Goal: Task Accomplishment & Management: Check status

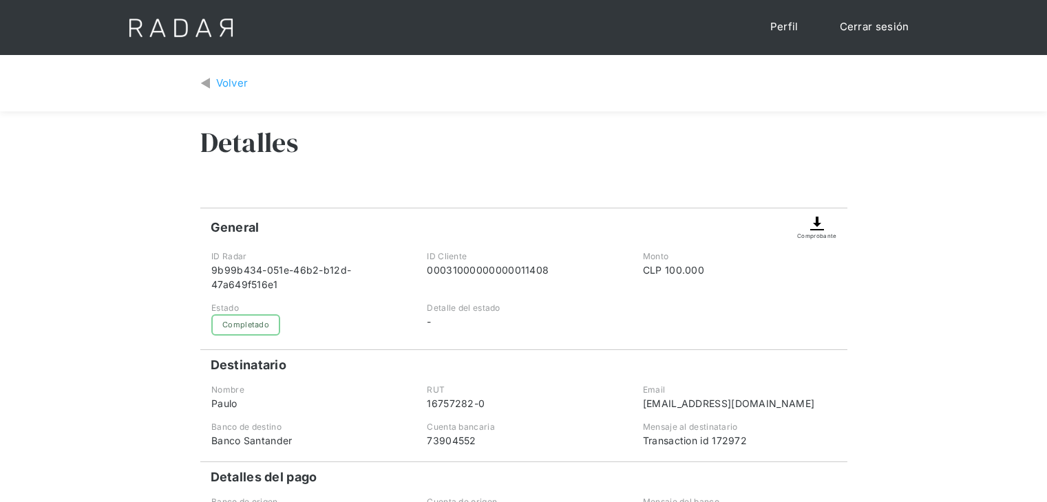
scroll to position [138, 0]
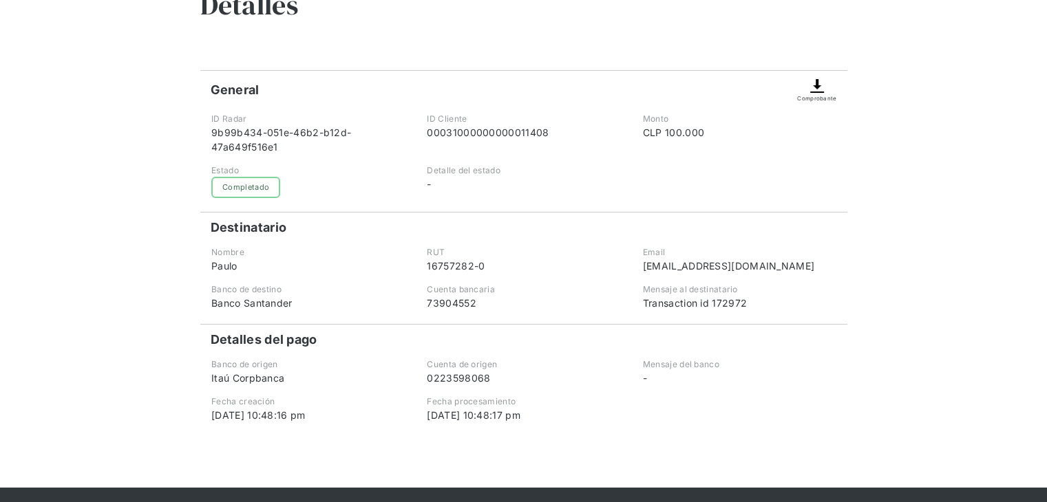
click at [287, 127] on div "9b99b434-051e-46b2-b12d-47a649f516e1" at bounding box center [307, 139] width 193 height 29
copy div "9b99b434-051e-46b2-b12d-47a649f516e1"
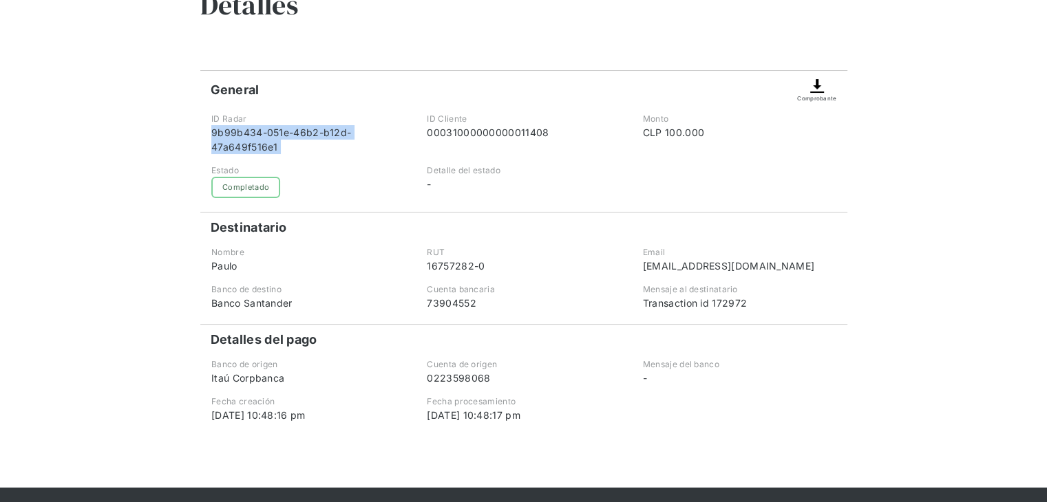
click at [812, 88] on img at bounding box center [817, 86] width 17 height 17
drag, startPoint x: 822, startPoint y: 69, endPoint x: 822, endPoint y: 83, distance: 13.8
click at [822, 70] on div "Detalles General Comprobante ID Radar 9b99b434-051e-46b2-b12d-47a649f516e1 ID C…" at bounding box center [523, 231] width 647 height 514
click at [819, 87] on img at bounding box center [817, 86] width 17 height 17
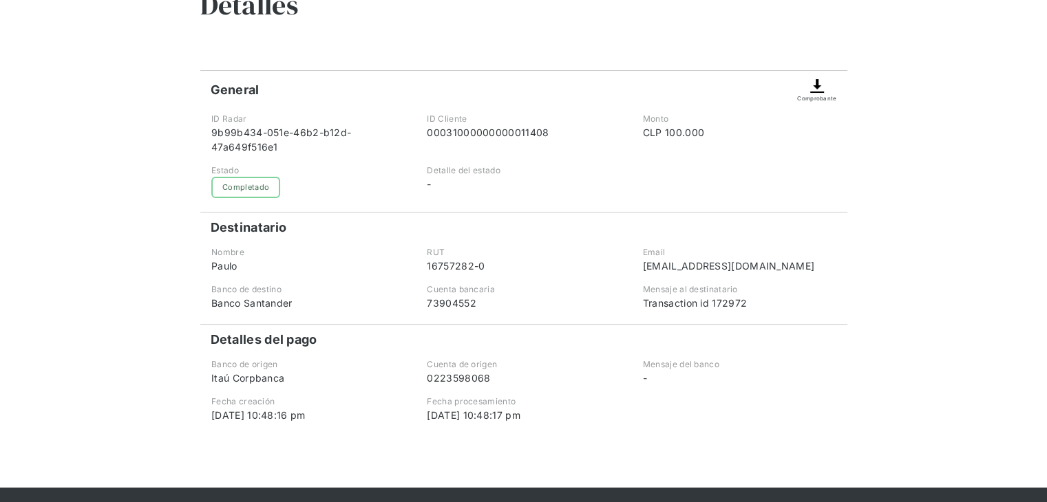
click at [819, 87] on img at bounding box center [817, 86] width 17 height 17
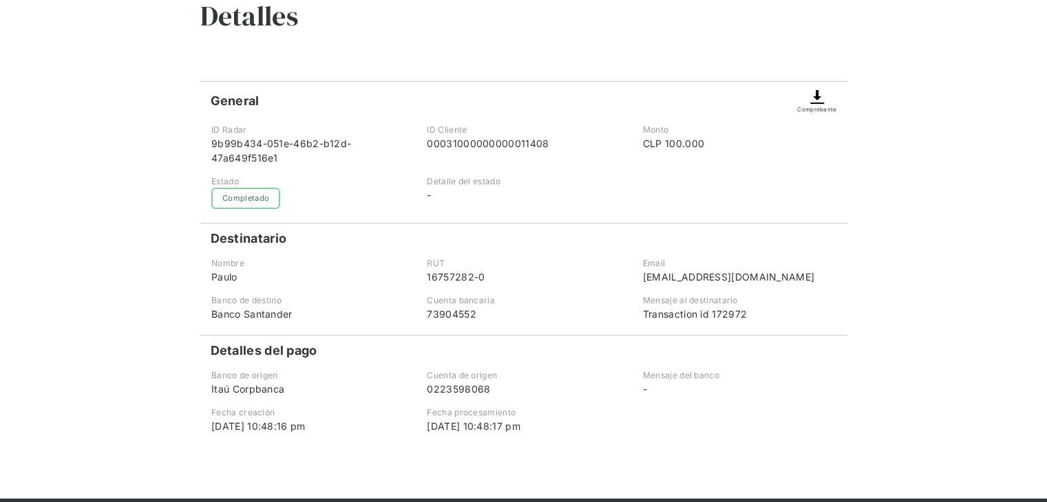
scroll to position [0, 0]
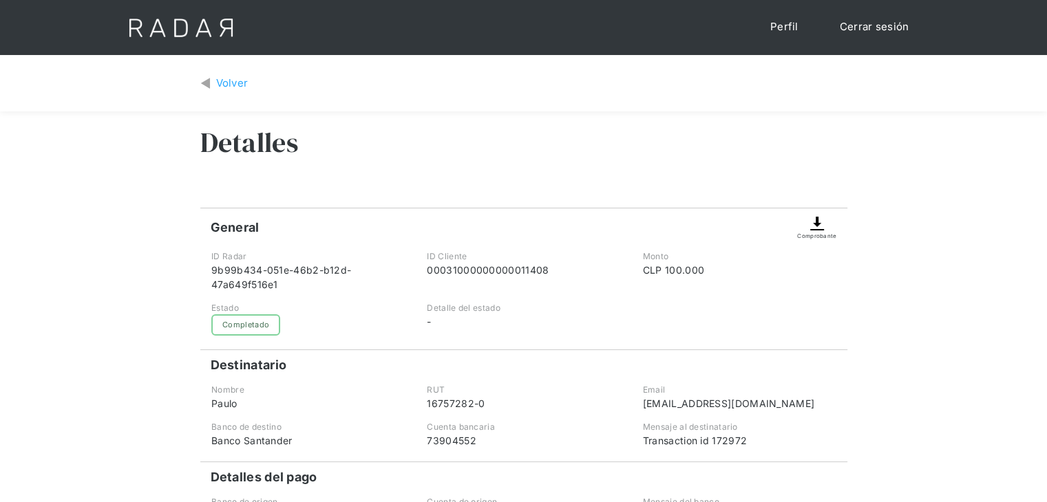
click at [237, 85] on div "Volver" at bounding box center [232, 84] width 32 height 16
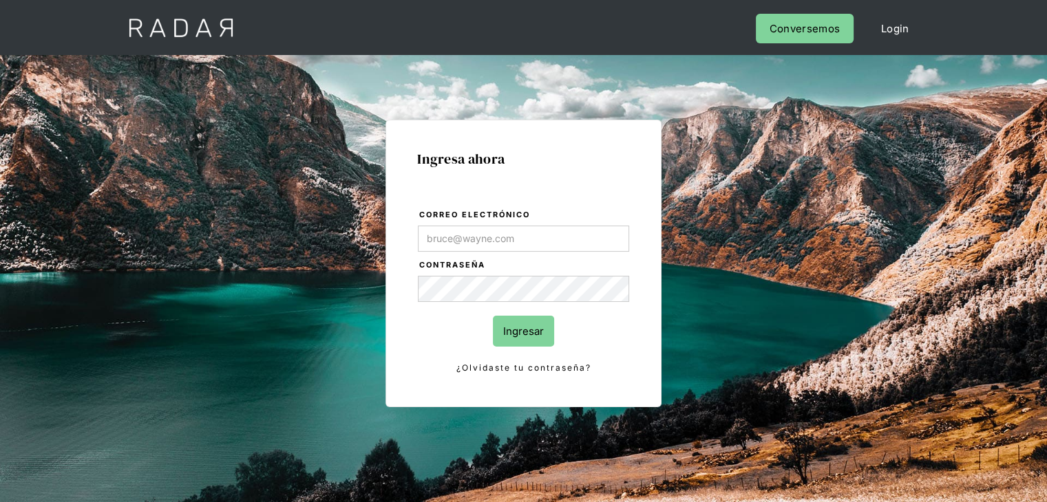
type input "alexandra.escobar@monnetpayments.com"
click at [529, 337] on input "Ingresar" at bounding box center [523, 331] width 61 height 31
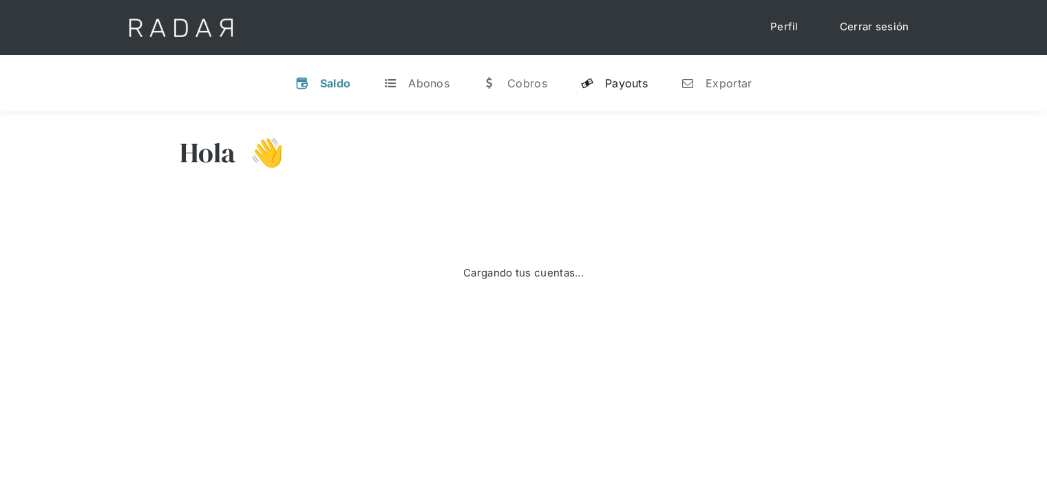
click at [622, 89] on div "Payouts" at bounding box center [626, 83] width 43 height 14
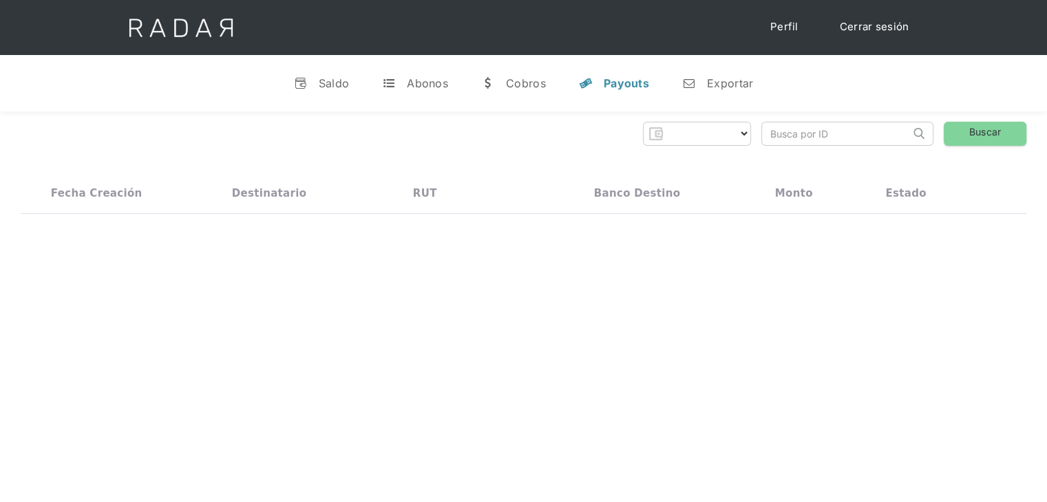
click at [836, 137] on input "search" at bounding box center [836, 134] width 148 height 23
type input "00031000000000011408"
click at [988, 128] on link "Buscar" at bounding box center [985, 134] width 83 height 24
select select "monnetpayments"
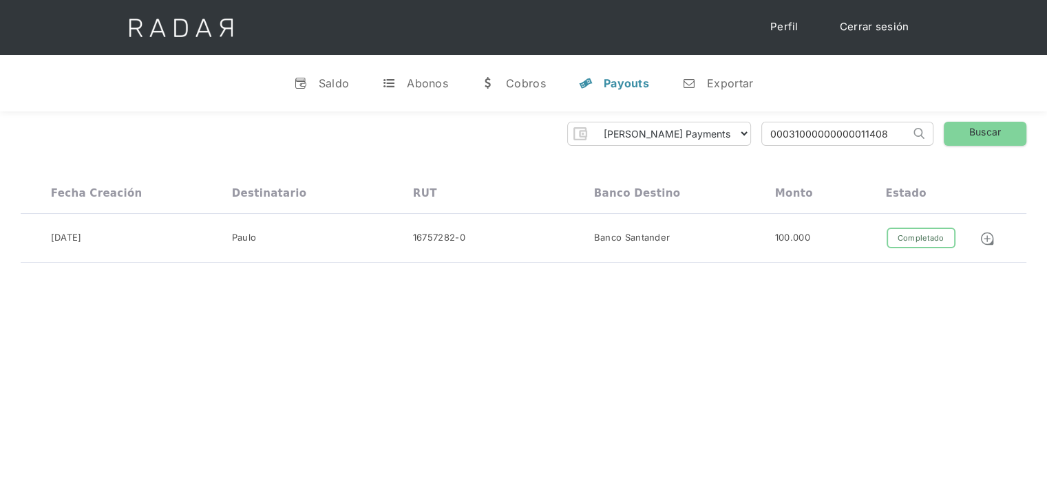
click at [840, 136] on input "00031000000000011408" at bounding box center [836, 134] width 148 height 23
drag, startPoint x: 810, startPoint y: 359, endPoint x: 823, endPoint y: 348, distance: 17.6
click at [809, 359] on div "Hola Alexandra 👋 Cargando tus cuentas... Nombre de la empresa • Conectada • Des…" at bounding box center [523, 363] width 1047 height 502
click at [977, 237] on div at bounding box center [991, 238] width 70 height 21
click at [923, 235] on div "Completado" at bounding box center [921, 238] width 69 height 21
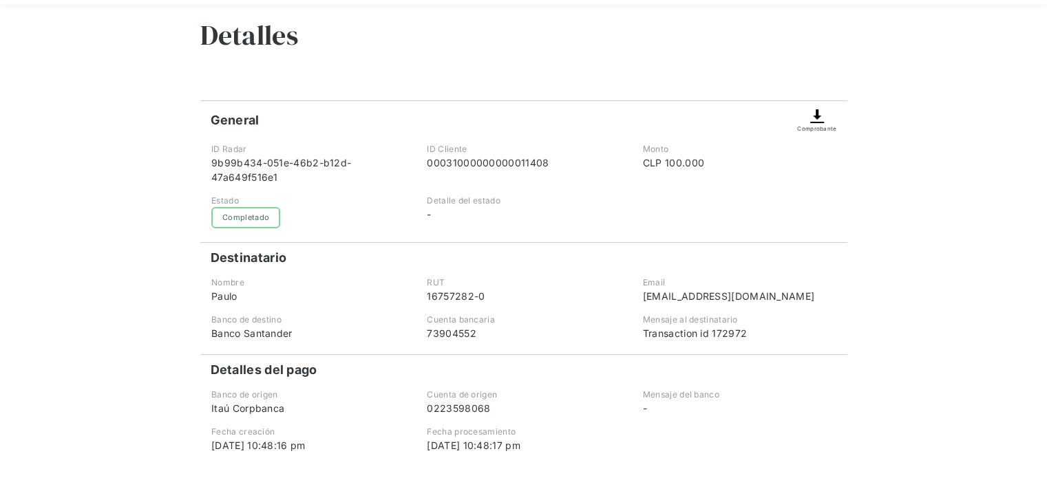
scroll to position [138, 0]
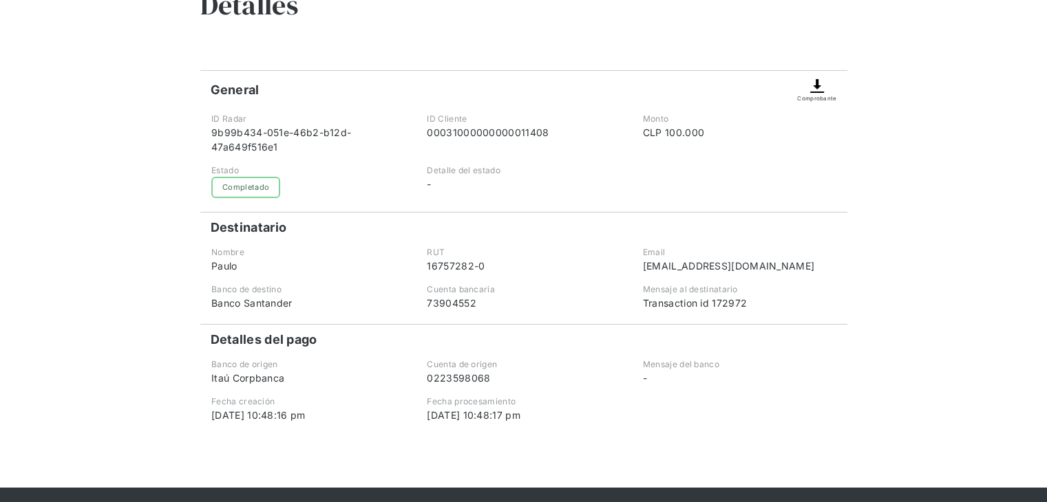
click at [817, 89] on img at bounding box center [817, 86] width 17 height 17
click at [818, 94] on img at bounding box center [817, 86] width 17 height 17
click at [817, 94] on img at bounding box center [817, 86] width 17 height 17
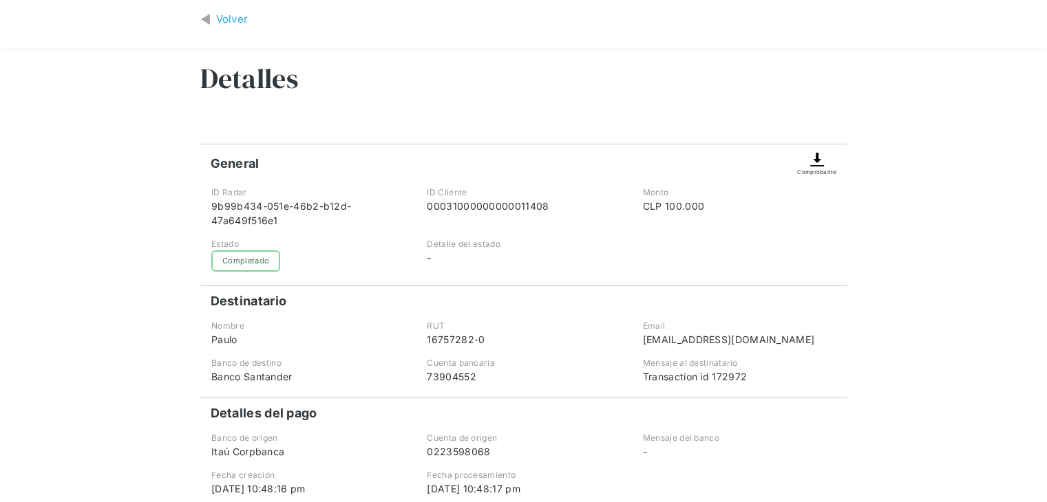
scroll to position [0, 0]
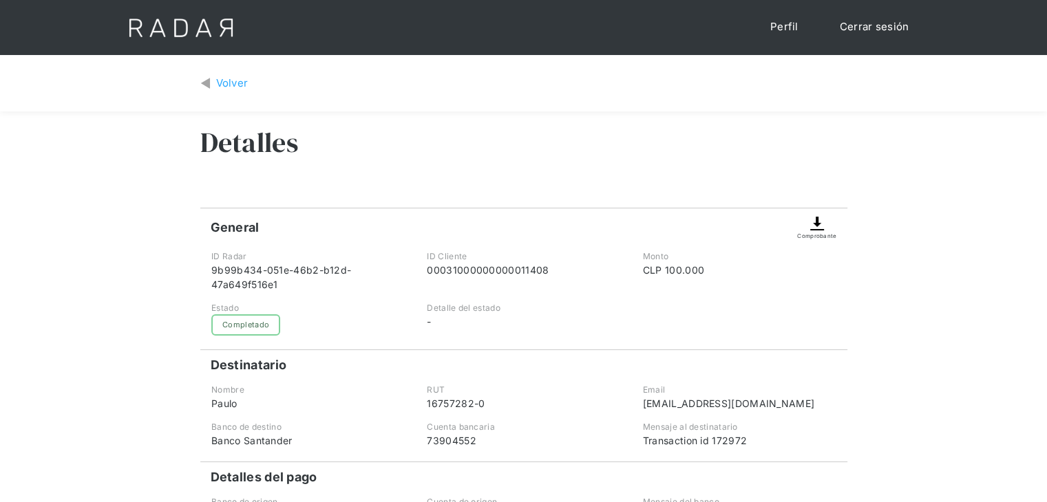
click at [233, 81] on div "Volver" at bounding box center [232, 84] width 32 height 16
click at [831, 230] on div "Comprobante" at bounding box center [816, 225] width 39 height 32
click at [816, 230] on img at bounding box center [817, 223] width 17 height 17
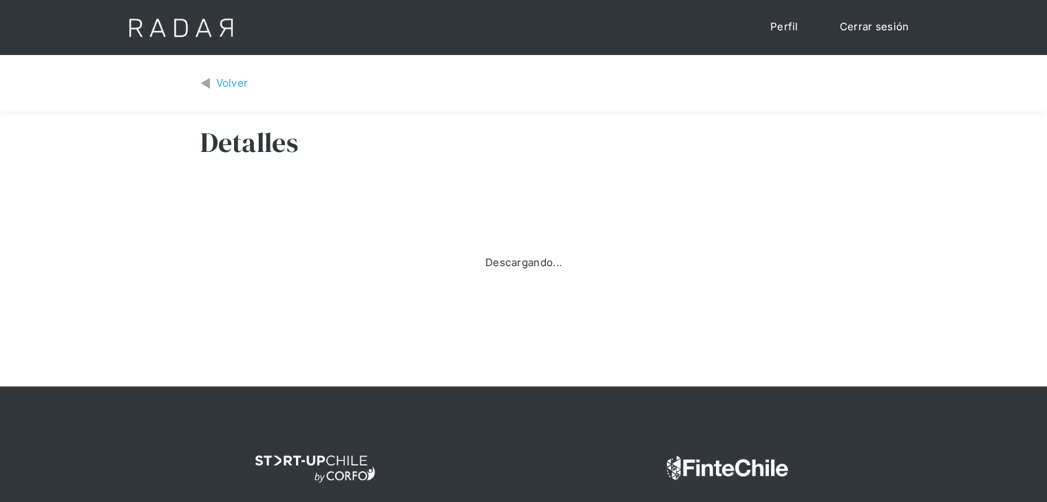
click at [816, 230] on div "Descargando..." at bounding box center [523, 263] width 647 height 138
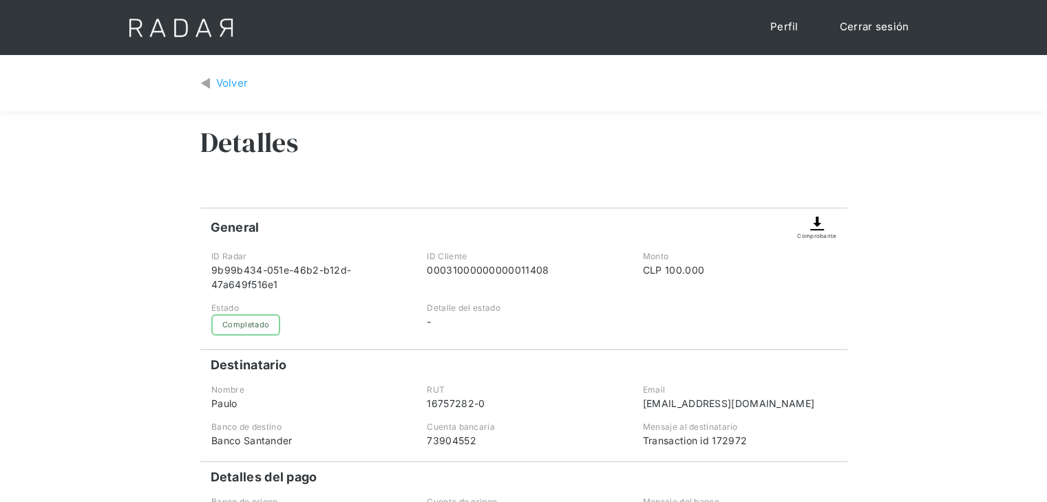
drag, startPoint x: 36, startPoint y: 230, endPoint x: 304, endPoint y: 145, distance: 281.5
click at [36, 230] on div "Volver Detalles General Comprobante ID Radar 9b99b434-051e-46b2-b12d-47a649f516…" at bounding box center [523, 340] width 1047 height 571
click at [883, 30] on link "Cerrar sesión" at bounding box center [874, 27] width 97 height 27
